Goal: Task Accomplishment & Management: Use online tool/utility

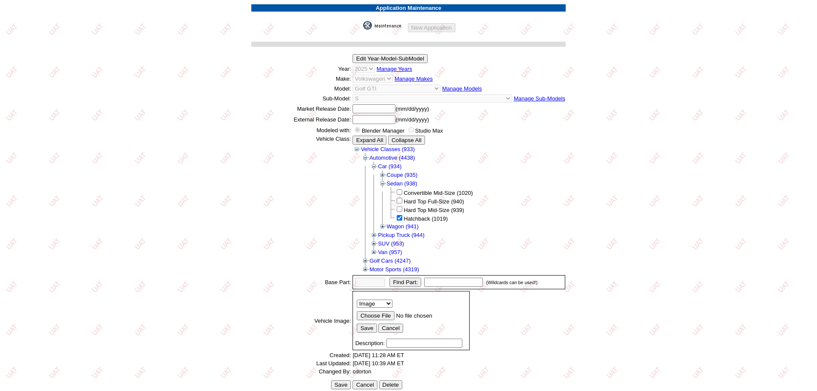
scroll to position [181, 0]
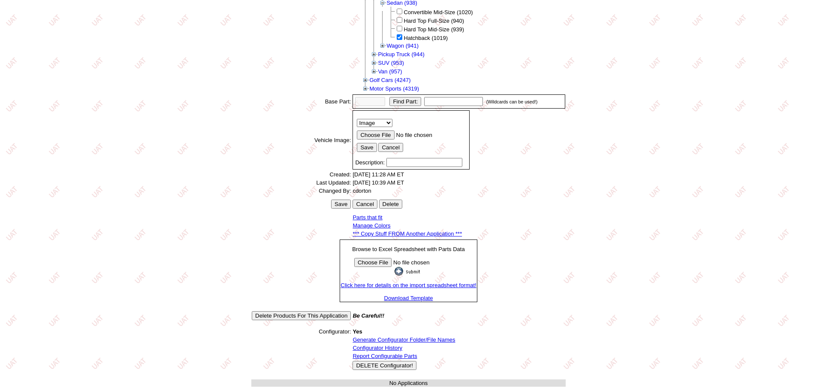
click at [405, 231] on link "*** Copy Stuff FROM Another Application ***" at bounding box center [407, 233] width 109 height 6
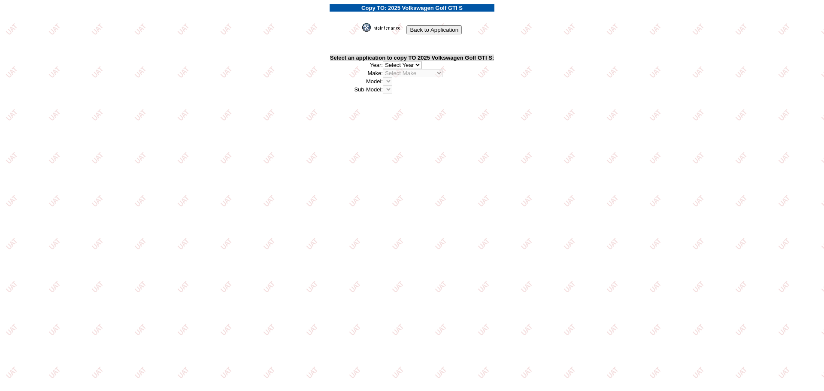
click at [417, 62] on select "2026 2025 2024 2023 2022 2021 2020 2019 2018 2017 2016 2015 2014 2013 2012 2011…" at bounding box center [402, 65] width 39 height 8
select select "23"
click at [384, 61] on select "2026 2025 2024 2023 2022 2021 2020 2019 2018 2017 2016 2015 2014 2013 2012 2011…" at bounding box center [402, 65] width 39 height 8
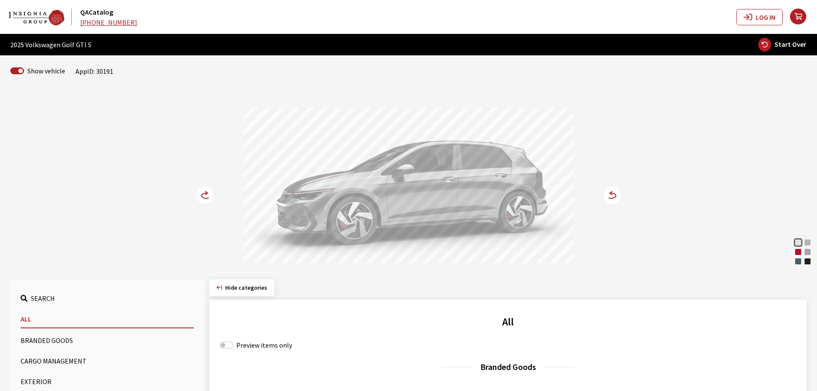
click at [207, 193] on icon at bounding box center [206, 192] width 2 height 3
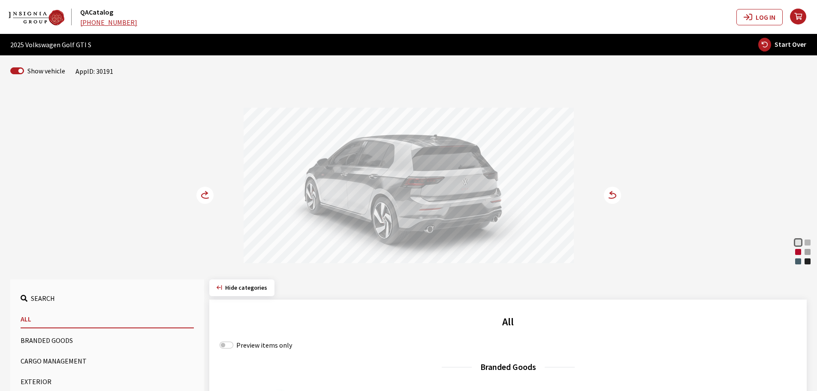
click at [207, 193] on icon at bounding box center [206, 192] width 2 height 3
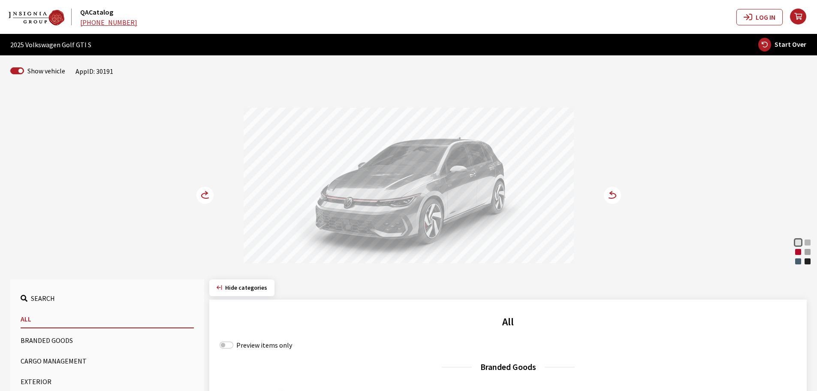
click at [207, 193] on icon at bounding box center [206, 192] width 2 height 3
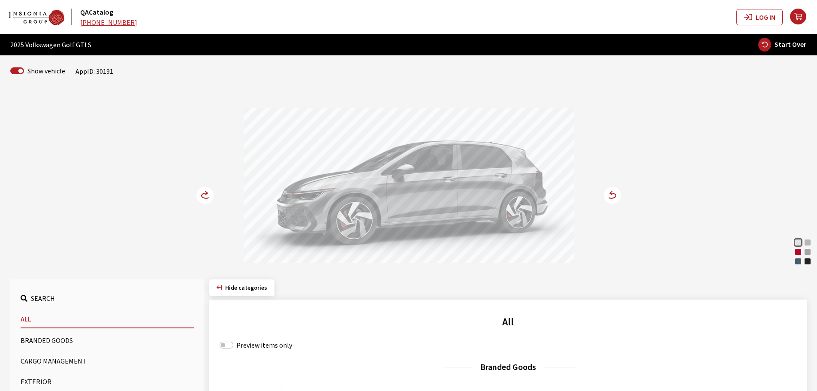
click at [207, 193] on icon at bounding box center [206, 192] width 2 height 3
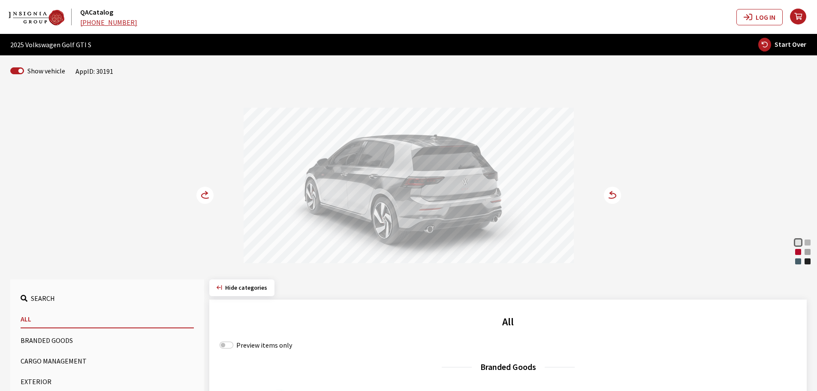
click at [207, 193] on icon at bounding box center [206, 192] width 2 height 3
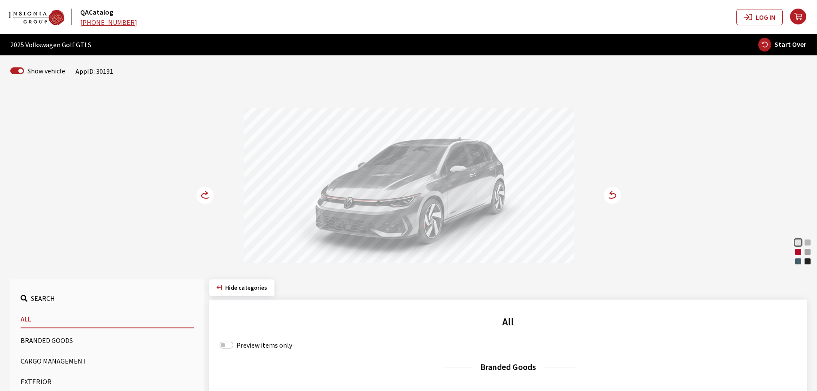
click at [207, 193] on icon at bounding box center [206, 192] width 2 height 3
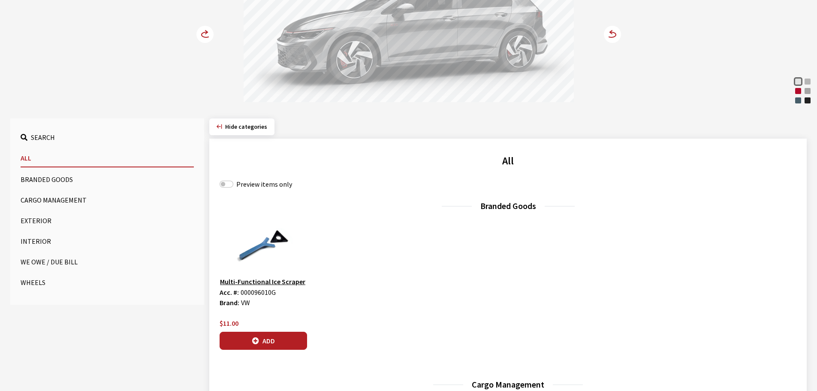
scroll to position [172, 0]
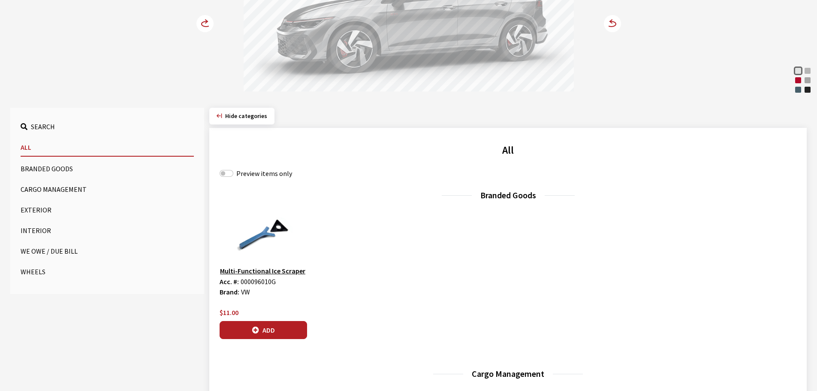
click at [37, 272] on button "Wheels" at bounding box center [107, 271] width 173 height 17
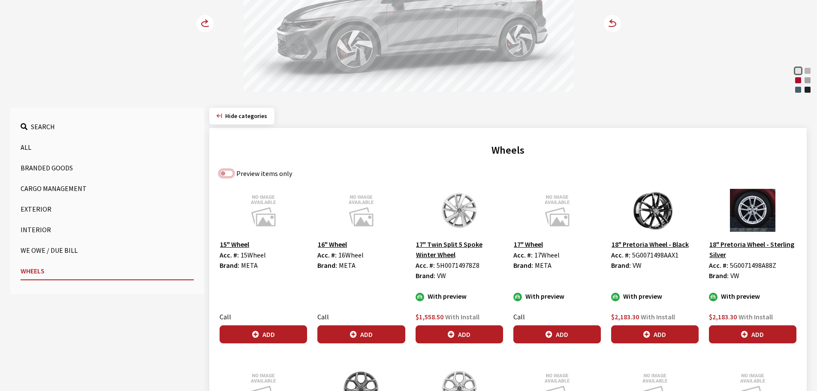
click at [226, 173] on input "Preview items only" at bounding box center [227, 173] width 14 height 7
checkbox input "true"
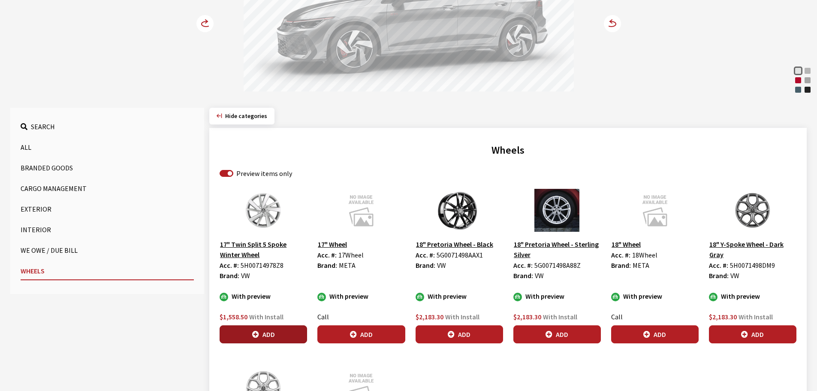
click at [247, 330] on button "Add" at bounding box center [264, 334] width 88 height 18
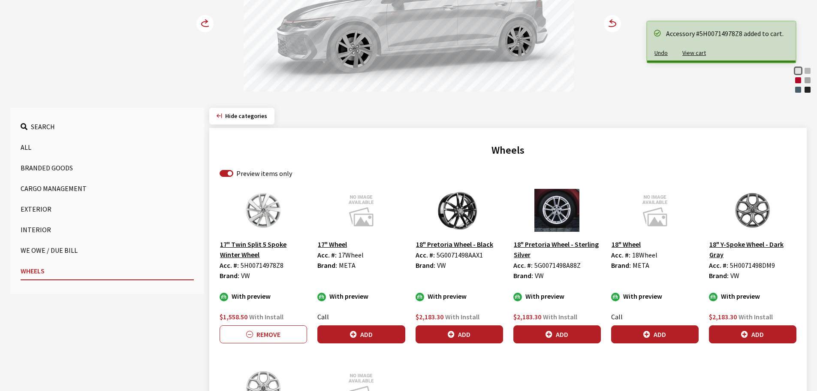
click at [205, 24] on circle at bounding box center [204, 23] width 17 height 17
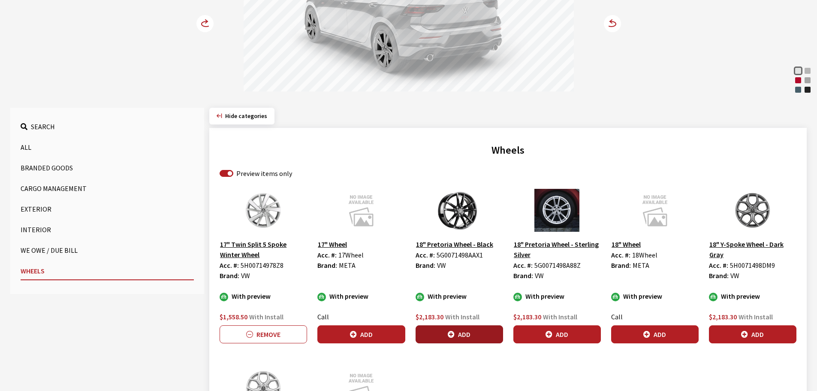
click at [461, 331] on button "Add" at bounding box center [460, 334] width 88 height 18
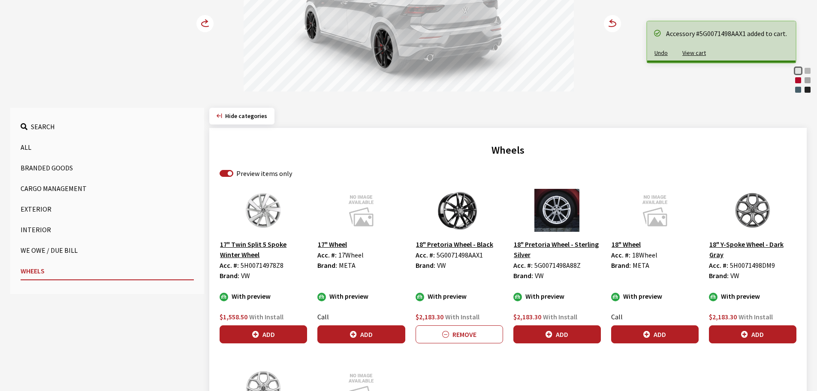
click at [194, 25] on div "Opal White Pearl Alpine Silver Metallic Kings Red Metallic Moonstone Gray Slate…" at bounding box center [409, 6] width 566 height 175
click at [208, 22] on icon at bounding box center [210, 24] width 6 height 7
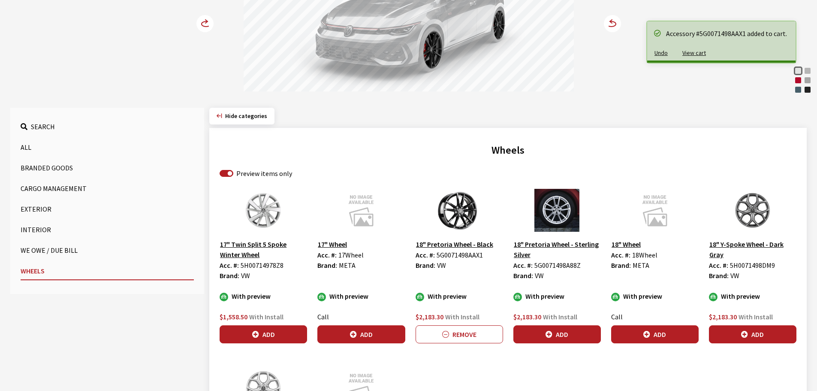
click at [208, 21] on icon at bounding box center [210, 24] width 6 height 7
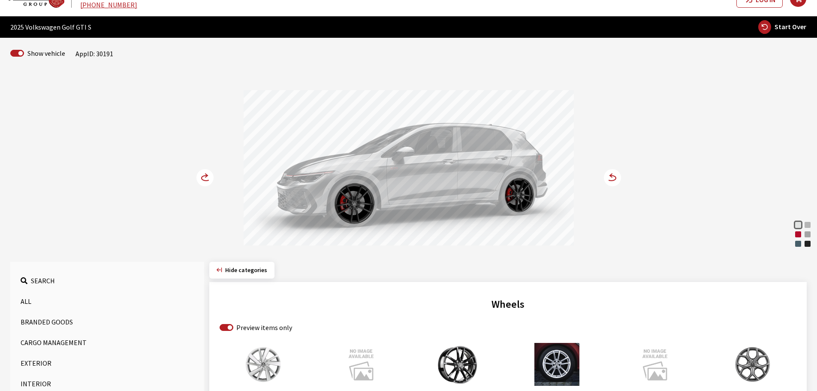
scroll to position [0, 0]
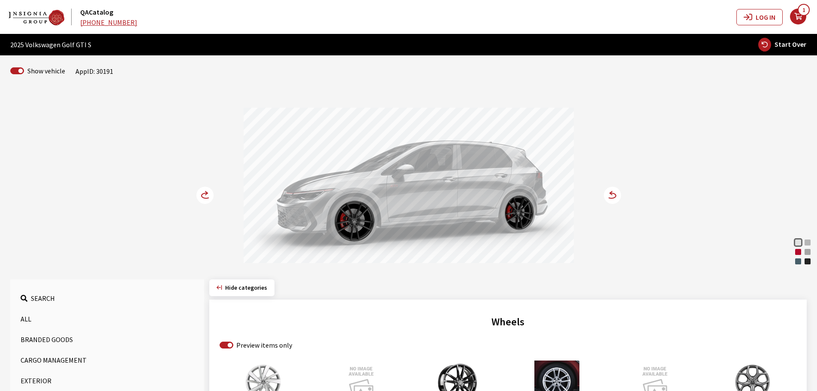
click at [786, 41] on span "Start Over" at bounding box center [791, 44] width 32 height 9
select select
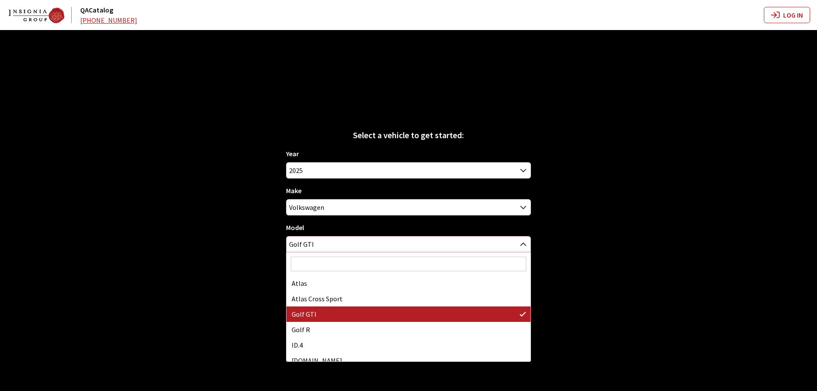
click at [322, 244] on span "Golf GTI" at bounding box center [409, 243] width 244 height 15
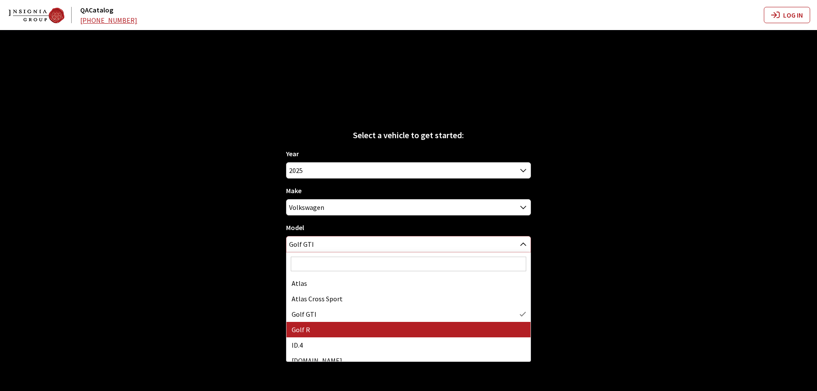
select select "717"
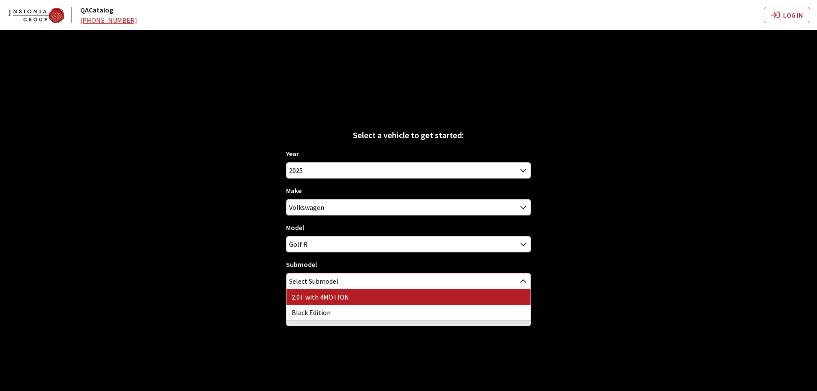
click at [310, 287] on span "Select Submodel" at bounding box center [313, 280] width 49 height 15
select select "4052"
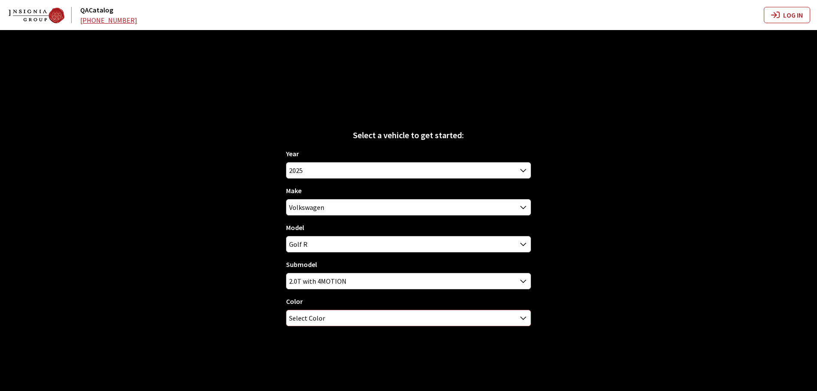
click at [315, 316] on span "Select Color" at bounding box center [307, 317] width 36 height 15
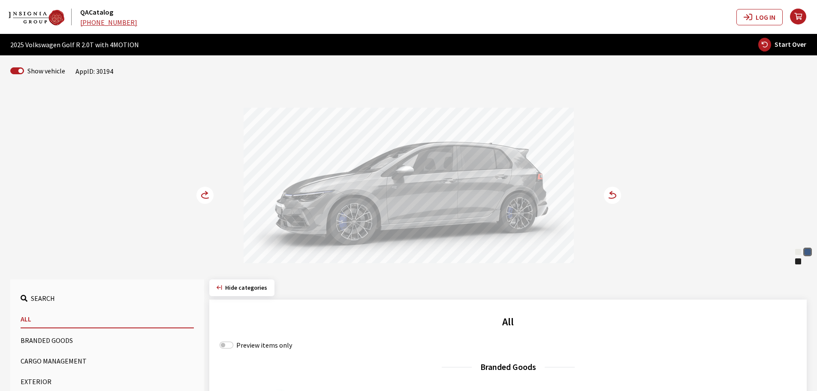
click at [607, 196] on icon at bounding box center [607, 195] width 6 height 7
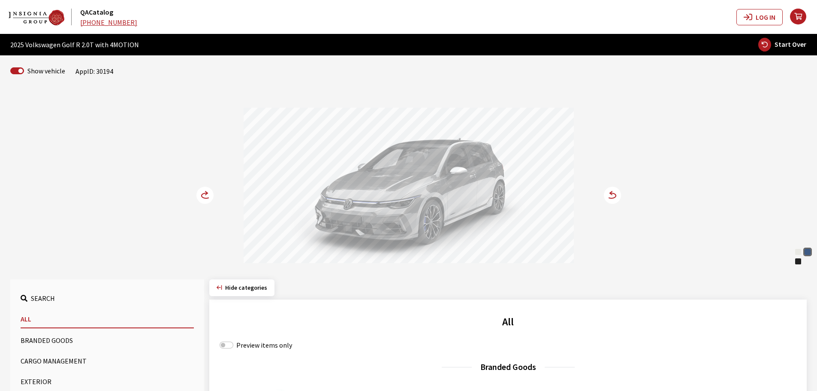
click at [799, 41] on span "Start Over" at bounding box center [791, 44] width 32 height 9
select select
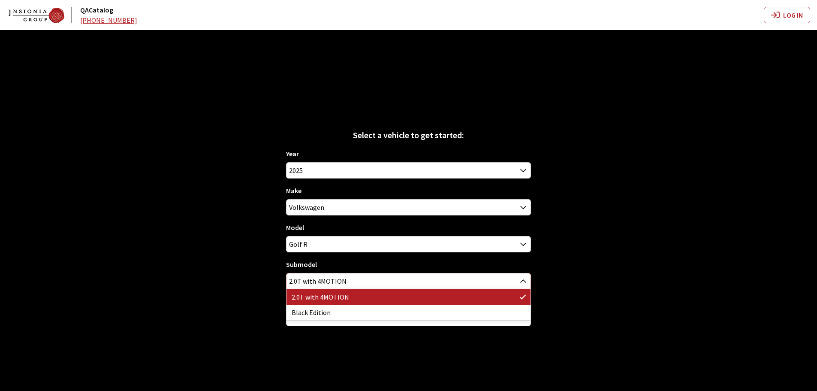
click at [327, 277] on span "2.0T with 4MOTION" at bounding box center [409, 280] width 244 height 15
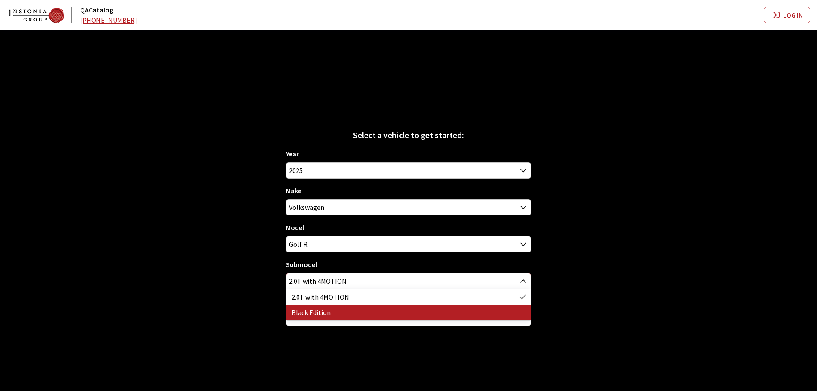
select select "2272"
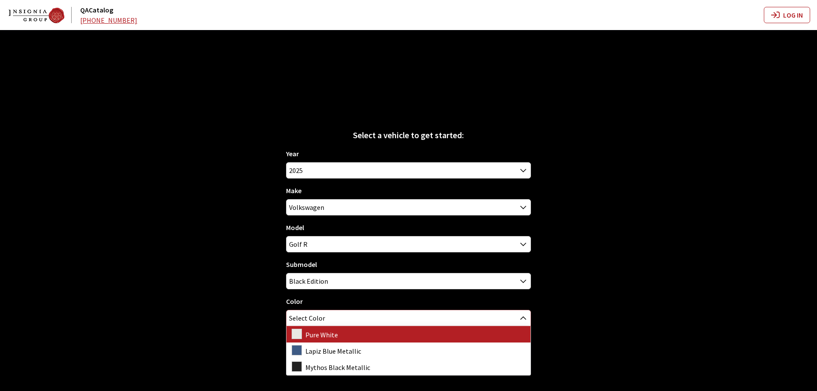
click at [315, 322] on span "Select Color" at bounding box center [307, 317] width 36 height 15
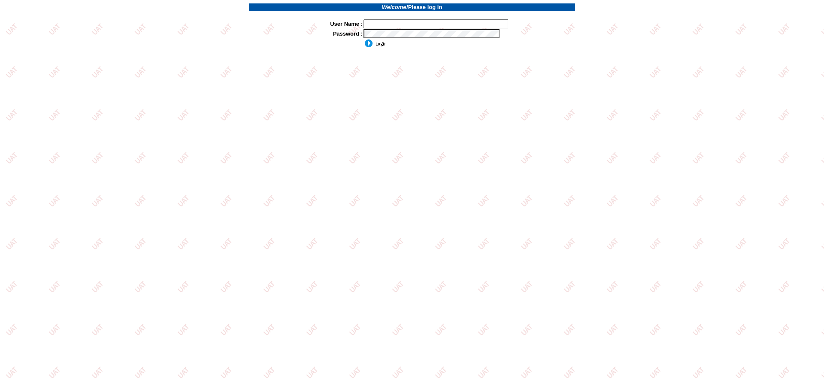
click at [383, 22] on input "text" at bounding box center [435, 23] width 145 height 9
type input "sdakes"
click at [375, 46] on input "image" at bounding box center [374, 43] width 23 height 9
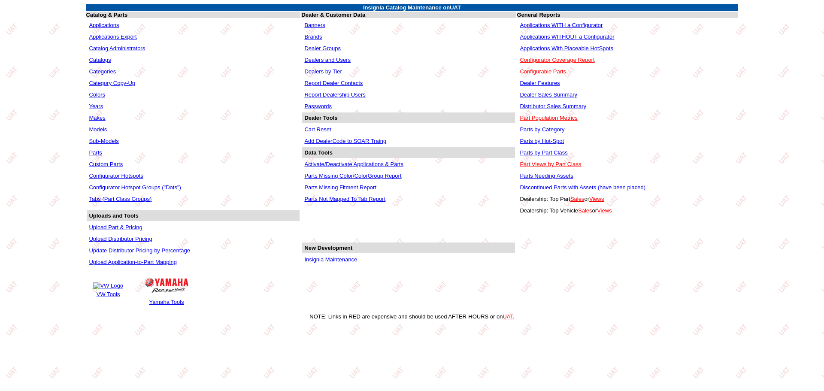
click at [552, 37] on link "Applications WITHOUT a Configurator" at bounding box center [567, 36] width 94 height 6
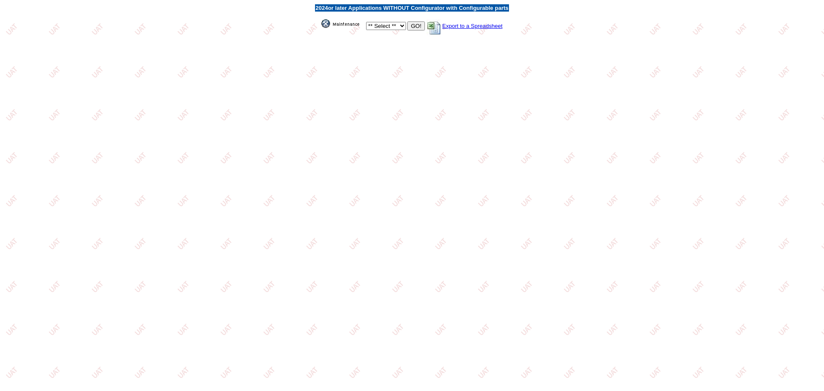
click at [399, 27] on select "** Select ** Acura Alfa Romeo Audi Bentley BMW DoubleTake Ford GM Honda Hyundai…" at bounding box center [386, 26] width 40 height 8
select select "11"
click at [366, 22] on select "** Select ** Acura Alfa Romeo Audi Bentley BMW DoubleTake Ford GM Honda Hyundai…" at bounding box center [386, 26] width 40 height 8
click at [417, 26] on input "GO!" at bounding box center [415, 25] width 17 height 9
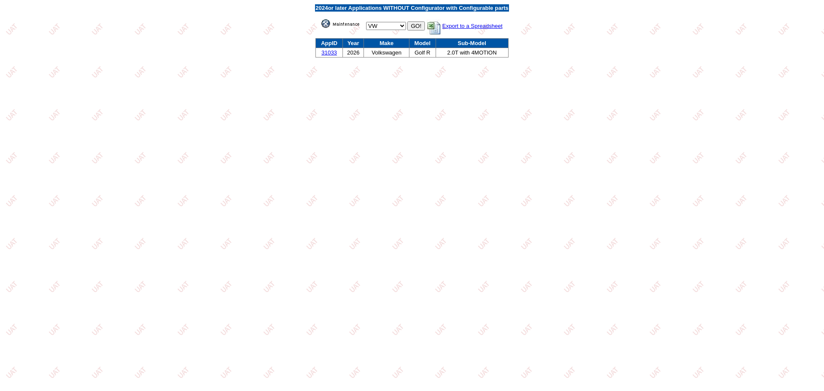
click at [325, 52] on link "31033" at bounding box center [328, 52] width 15 height 6
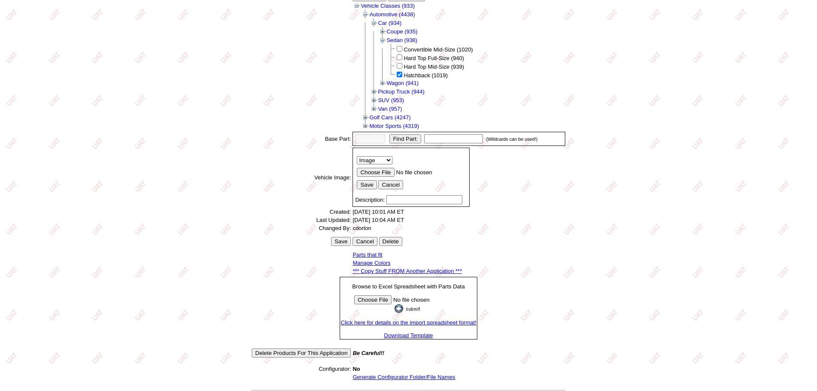
scroll to position [154, 0]
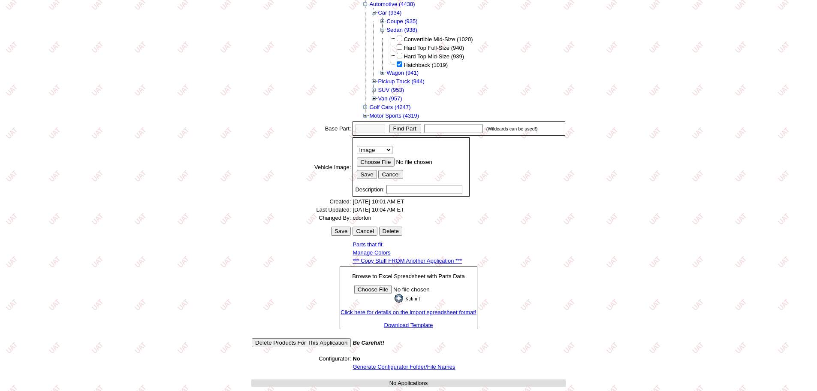
click at [432, 259] on link "*** Copy Stuff FROM Another Application ***" at bounding box center [407, 260] width 109 height 6
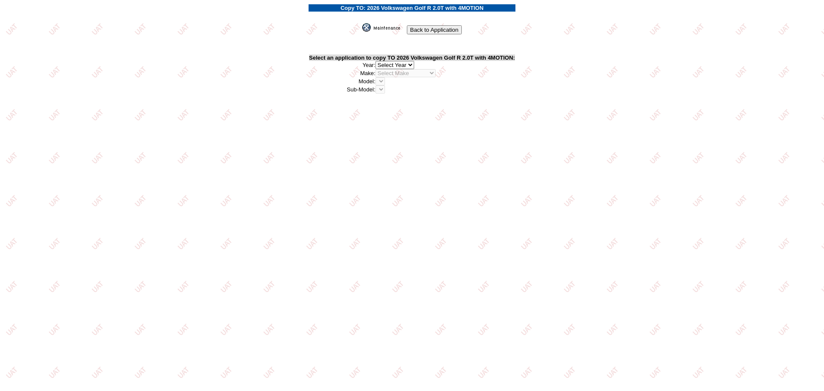
click at [411, 61] on select "2026 2025 2024 2023 2022 2021 2020 2019 2018 2017 2016 2015 2014 2013 2012 2011…" at bounding box center [394, 65] width 39 height 8
select select "43"
click at [378, 61] on select "2026 2025 2024 2023 2022 2021 2020 2019 2018 2017 2016 2015 2014 2013 2012 2011…" at bounding box center [394, 65] width 39 height 8
select select "43"
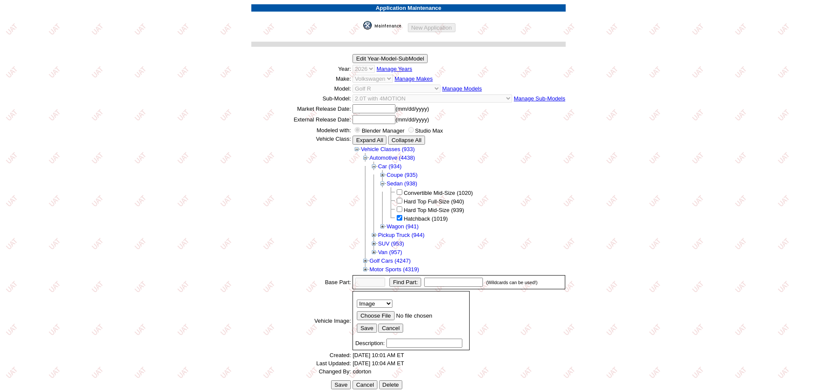
scroll to position [154, 0]
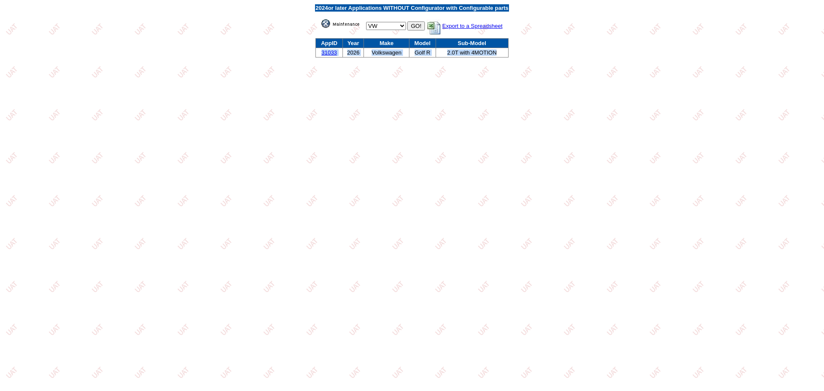
drag, startPoint x: 499, startPoint y: 51, endPoint x: 352, endPoint y: 58, distance: 147.7
click at [318, 51] on tr "31033 2026 Volkswagen Golf R 2.0T with 4MOTION" at bounding box center [412, 52] width 193 height 9
copy tr "31033 2026 Volkswagen Golf R 2.0T with 4MOTION"
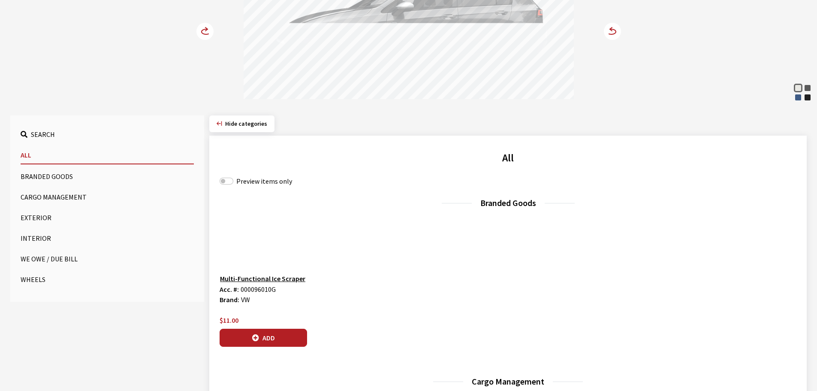
scroll to position [172, 0]
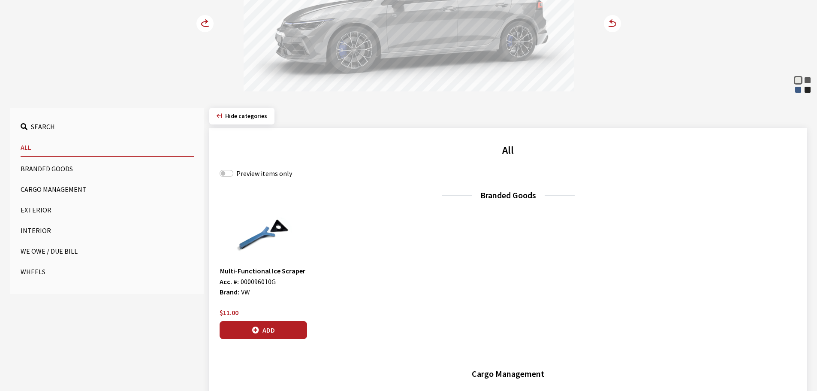
click at [42, 269] on button "Wheels" at bounding box center [107, 271] width 173 height 17
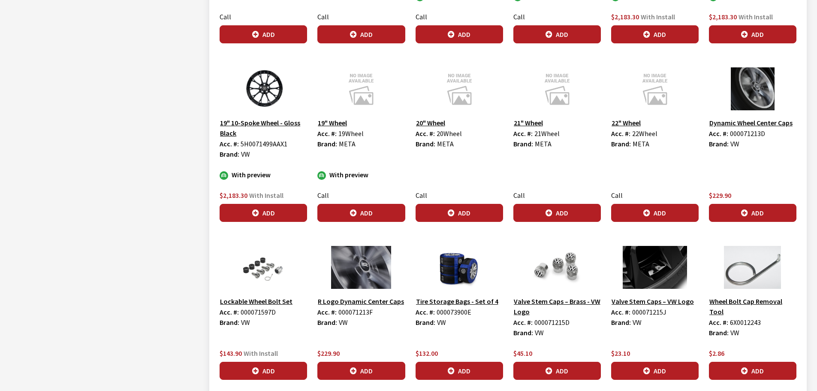
scroll to position [472, 0]
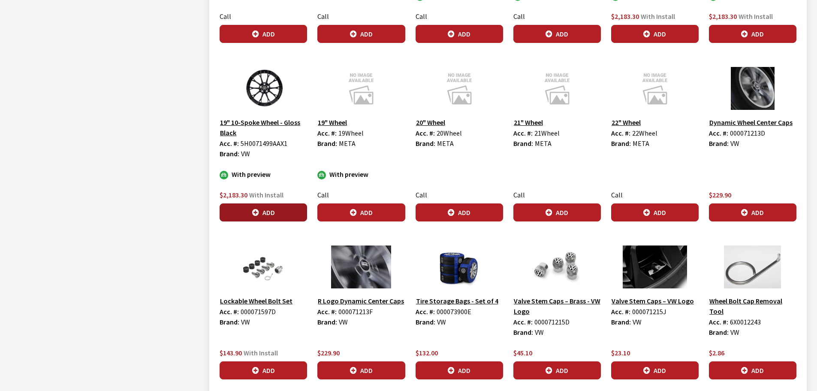
click at [259, 213] on icon "button" at bounding box center [255, 212] width 7 height 7
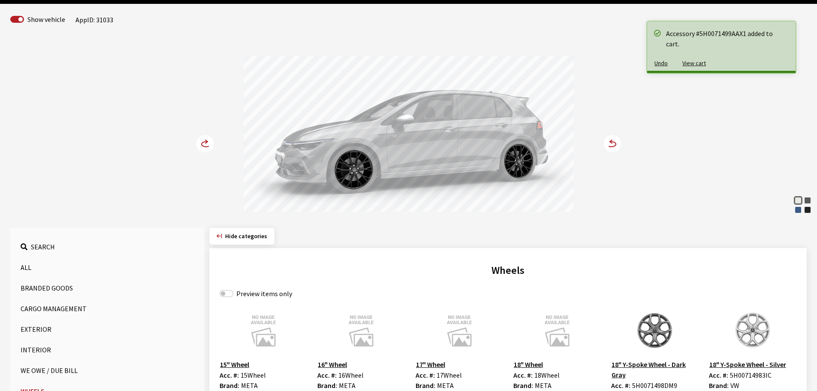
scroll to position [43, 0]
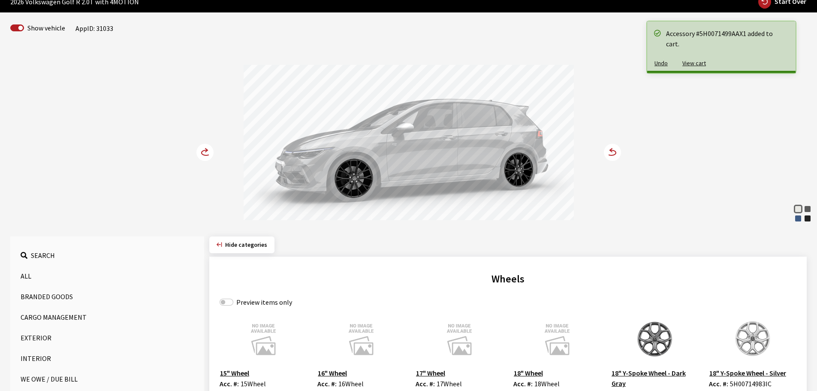
click at [208, 154] on icon at bounding box center [210, 152] width 6 height 7
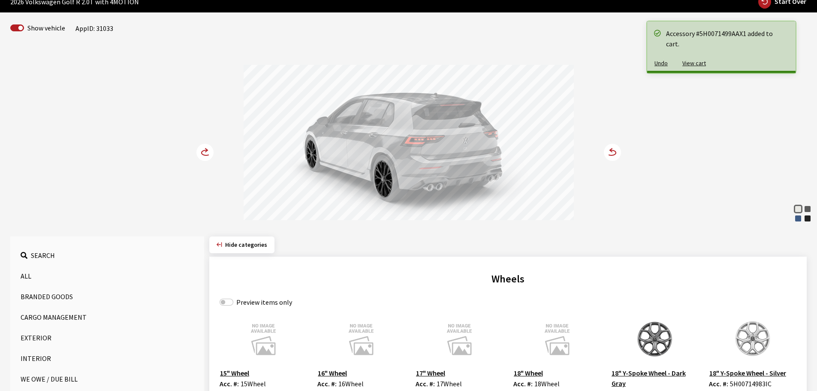
click at [208, 154] on icon at bounding box center [210, 152] width 6 height 7
